Goal: Browse casually

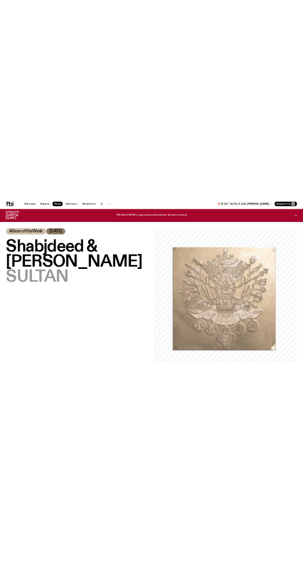
scroll to position [36, 0]
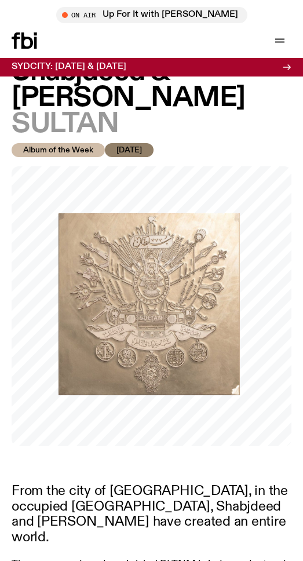
click at [218, 351] on img at bounding box center [150, 304] width 182 height 182
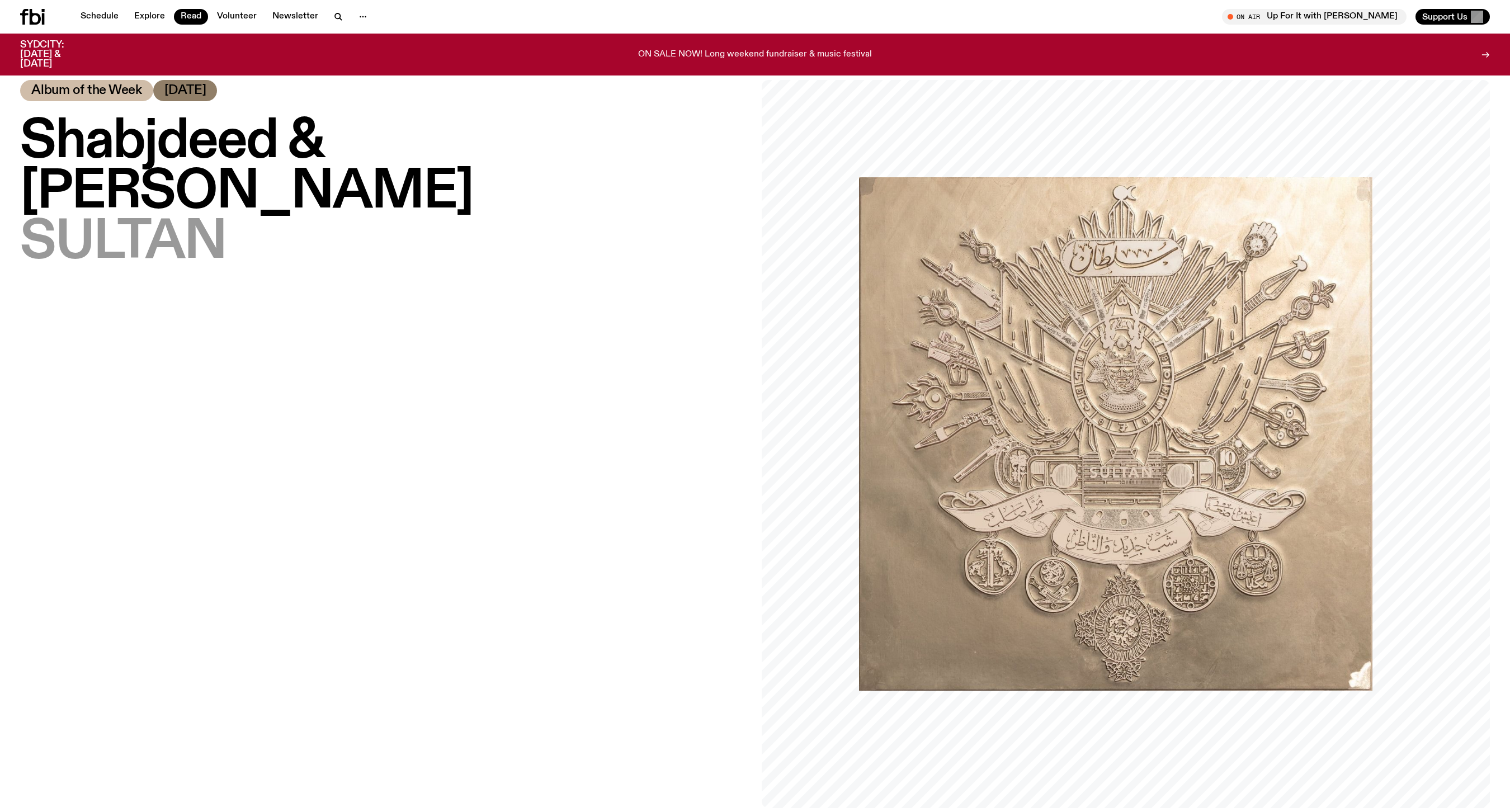
scroll to position [16, 0]
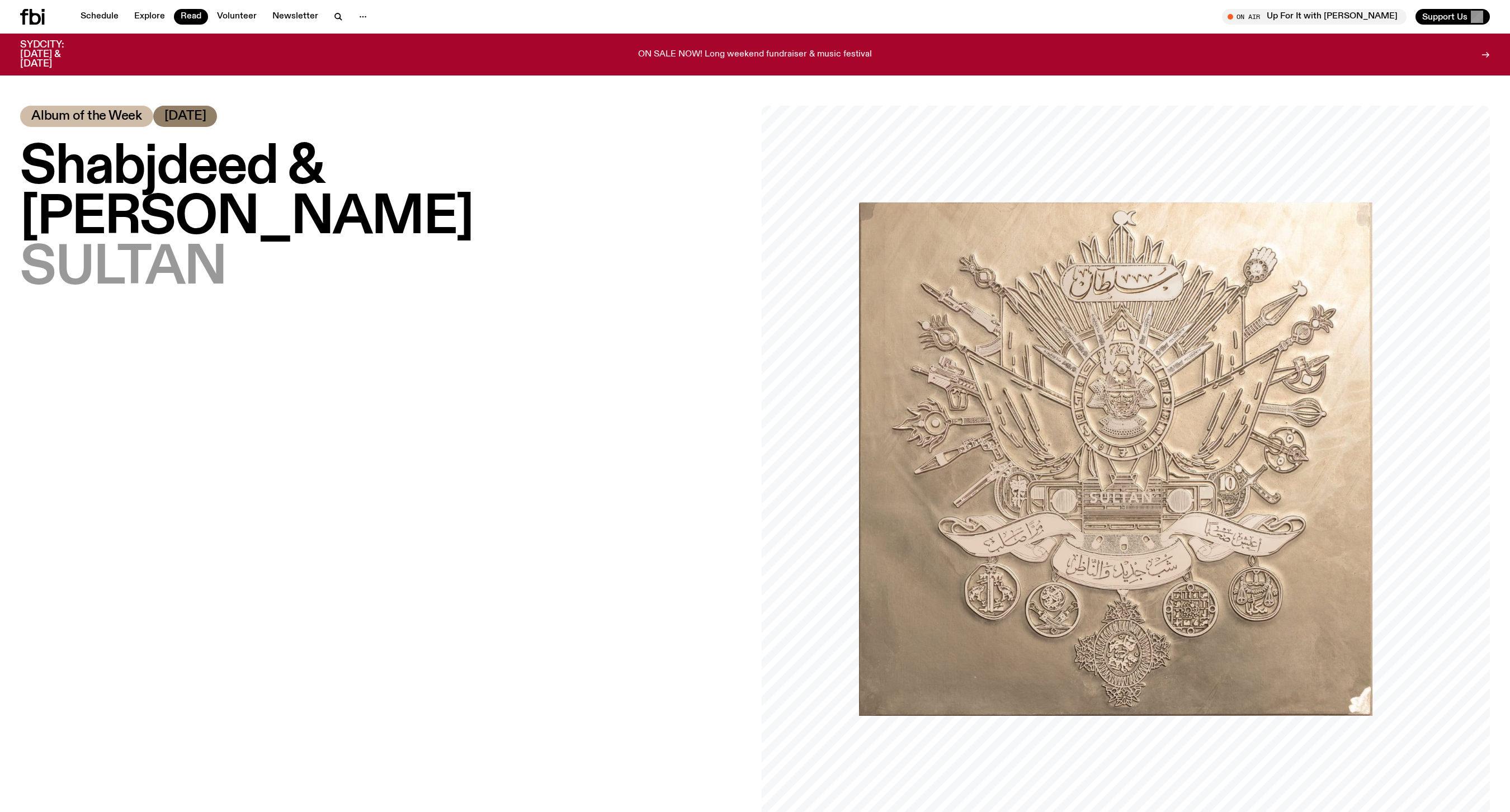
scroll to position [16, 0]
